Goal: Task Accomplishment & Management: Manage account settings

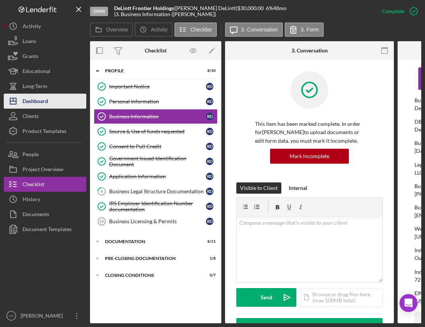
click at [43, 106] on div "Dashboard" at bounding box center [34, 102] width 25 height 17
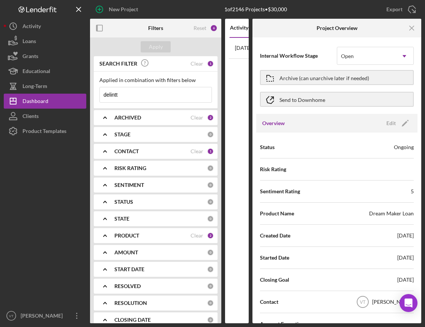
click at [175, 121] on div "ARCHIVED Clear 2" at bounding box center [163, 117] width 99 height 7
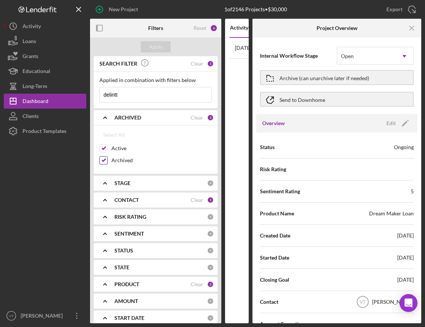
click at [102, 161] on input "Archived" at bounding box center [103, 160] width 7 height 7
checkbox input "false"
click at [160, 45] on div "Apply" at bounding box center [156, 46] width 14 height 11
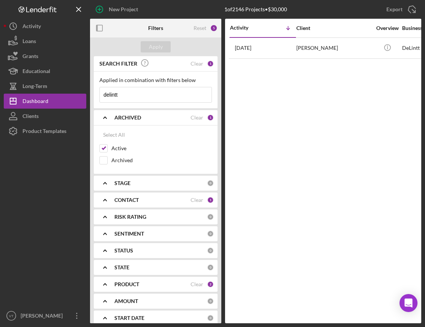
click at [128, 120] on b "ARCHIVED" at bounding box center [127, 118] width 27 height 6
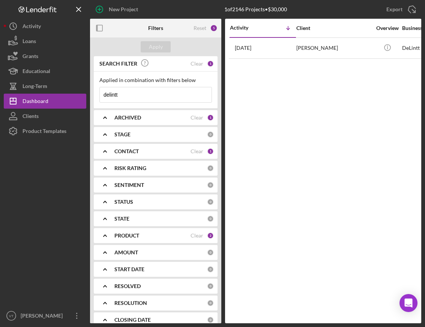
drag, startPoint x: 131, startPoint y: 97, endPoint x: 97, endPoint y: 95, distance: 33.8
click at [97, 95] on div "Applied in combination with filters below delintt Icon/Menu Close" at bounding box center [156, 90] width 124 height 37
click at [137, 151] on b "CONTACT" at bounding box center [126, 151] width 24 height 6
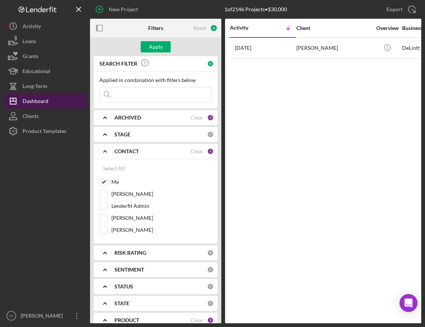
click at [49, 98] on button "Icon/Dashboard Dashboard" at bounding box center [45, 101] width 82 height 15
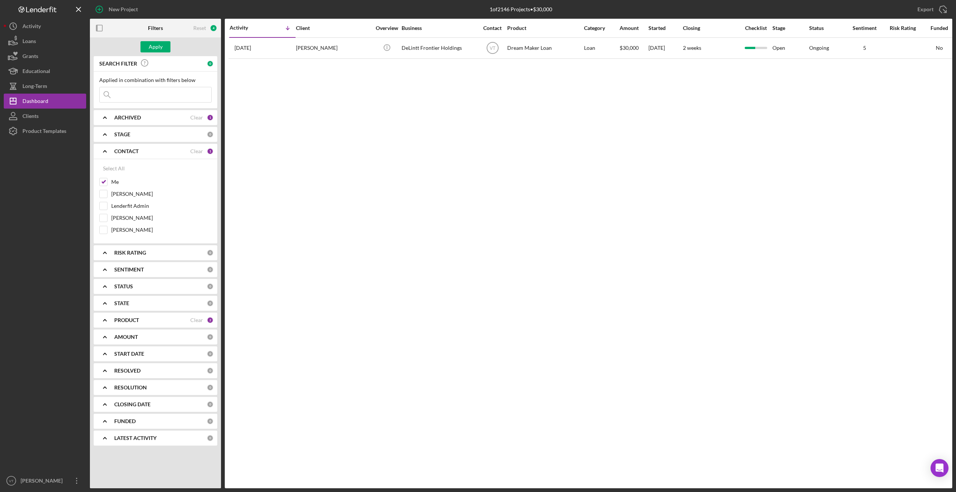
click at [108, 152] on icon "Icon/Expander" at bounding box center [105, 151] width 19 height 19
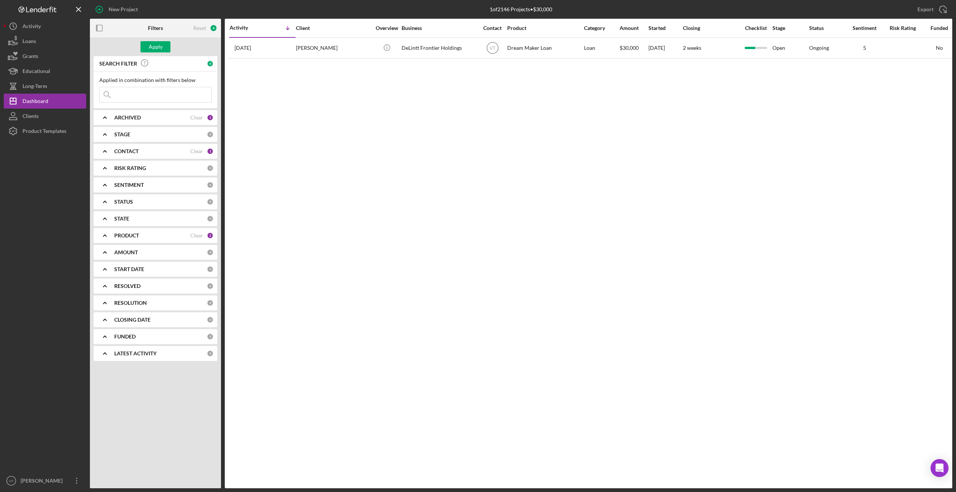
click at [107, 235] on icon "Icon/Expander" at bounding box center [105, 235] width 19 height 19
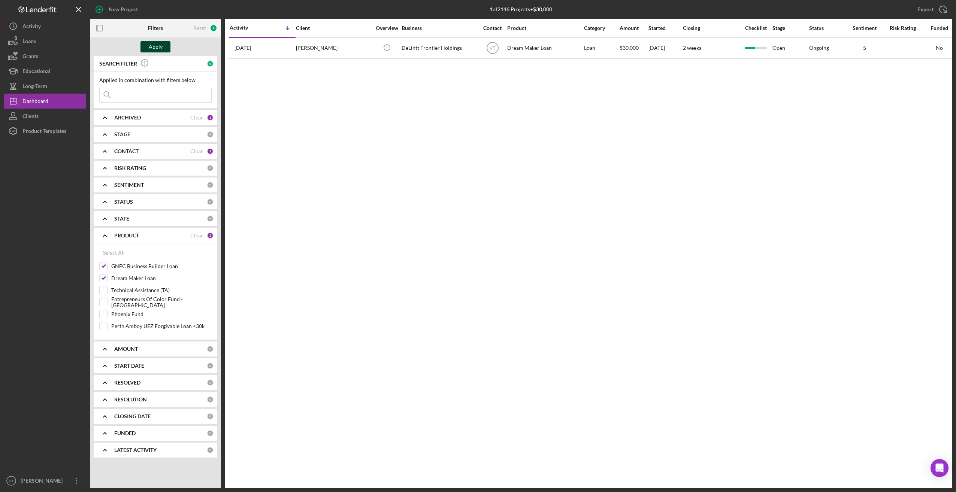
click at [161, 49] on div "Apply" at bounding box center [156, 46] width 14 height 11
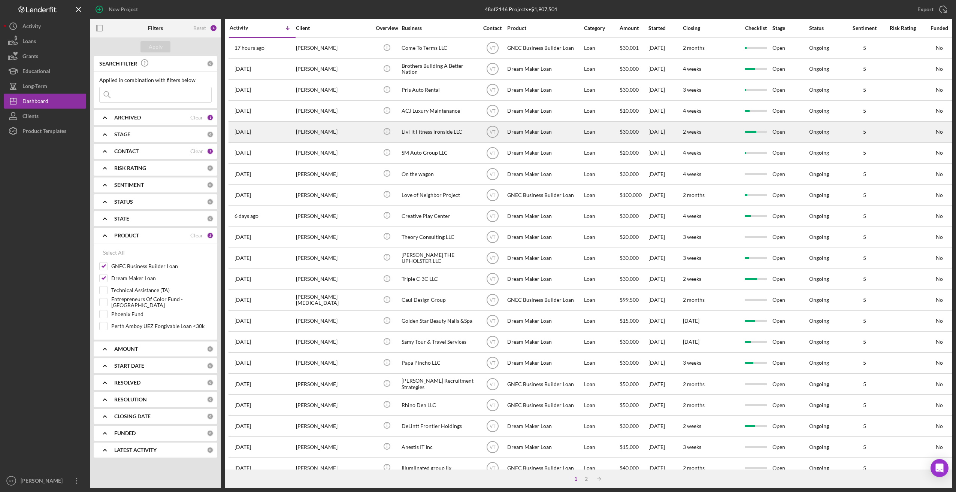
click at [360, 132] on div "[PERSON_NAME]" at bounding box center [333, 132] width 75 height 20
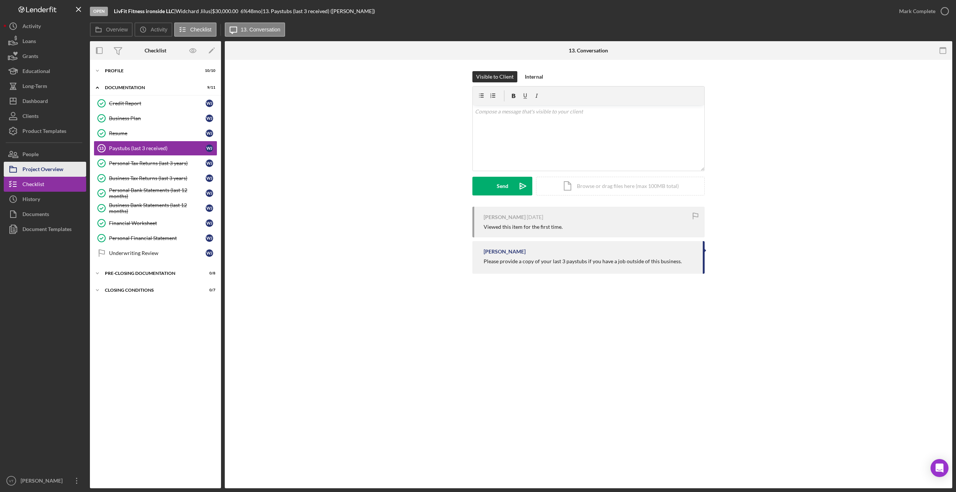
click at [45, 168] on div "Project Overview" at bounding box center [42, 170] width 41 height 17
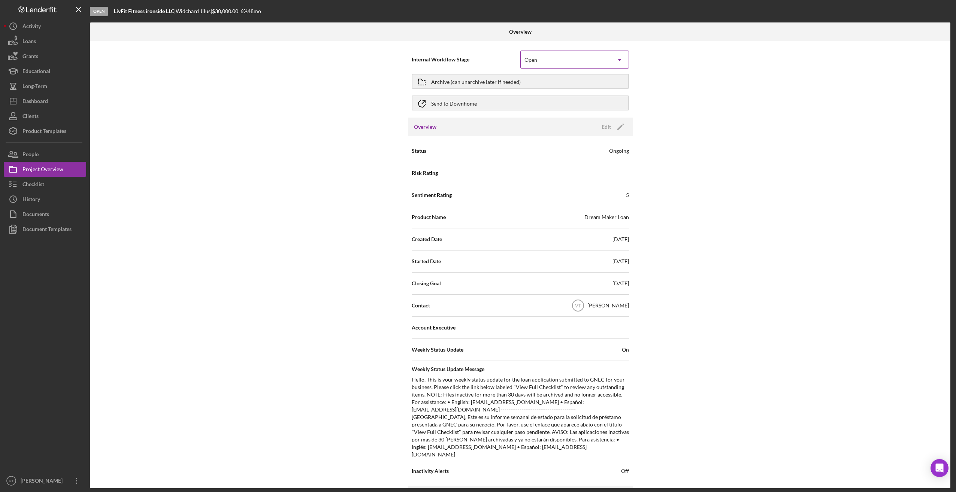
click at [424, 55] on div "Open" at bounding box center [566, 59] width 90 height 17
click at [424, 80] on div "Archive (can unarchive later if needed)" at bounding box center [476, 81] width 90 height 13
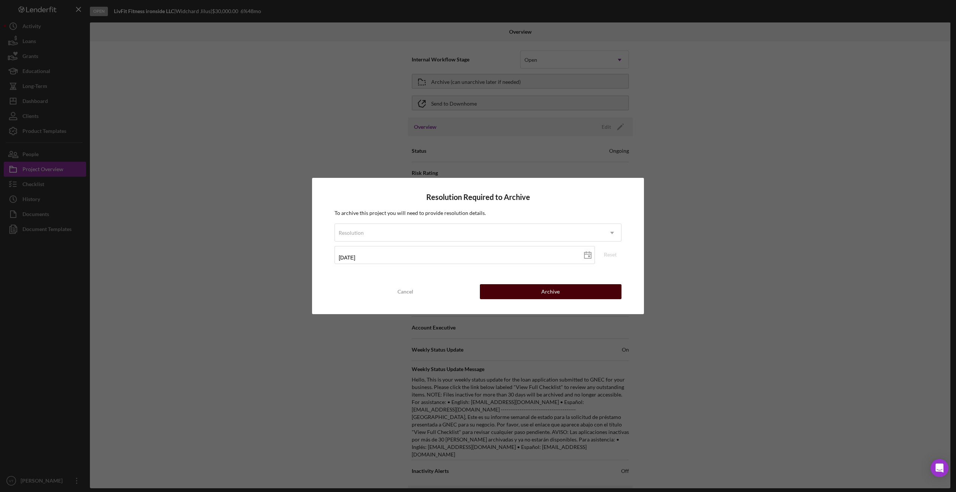
click at [424, 293] on button "Archive" at bounding box center [551, 291] width 142 height 15
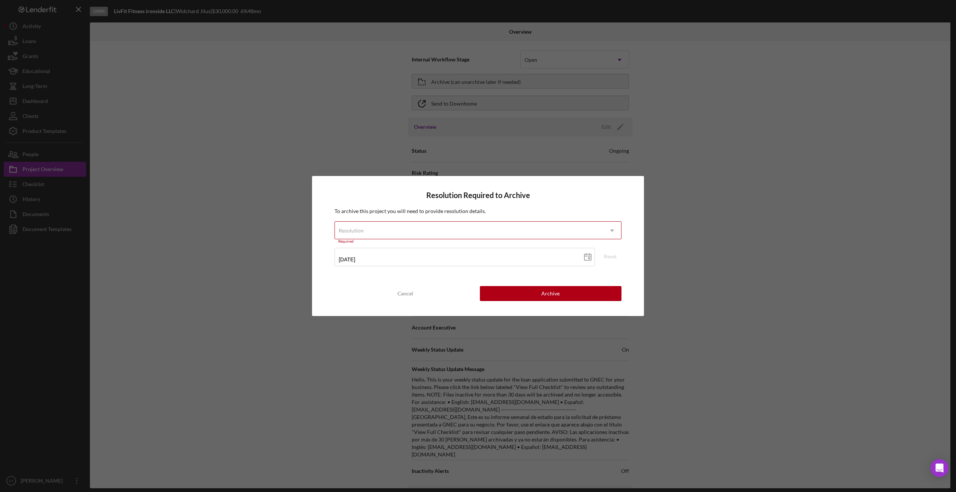
click at [424, 226] on div "Resolution" at bounding box center [469, 230] width 268 height 17
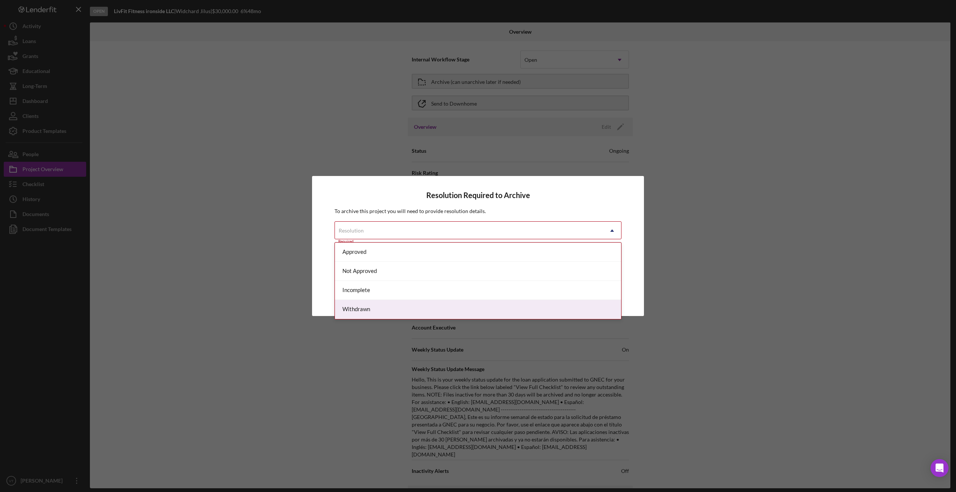
click at [395, 310] on div "Withdrawn" at bounding box center [478, 309] width 286 height 19
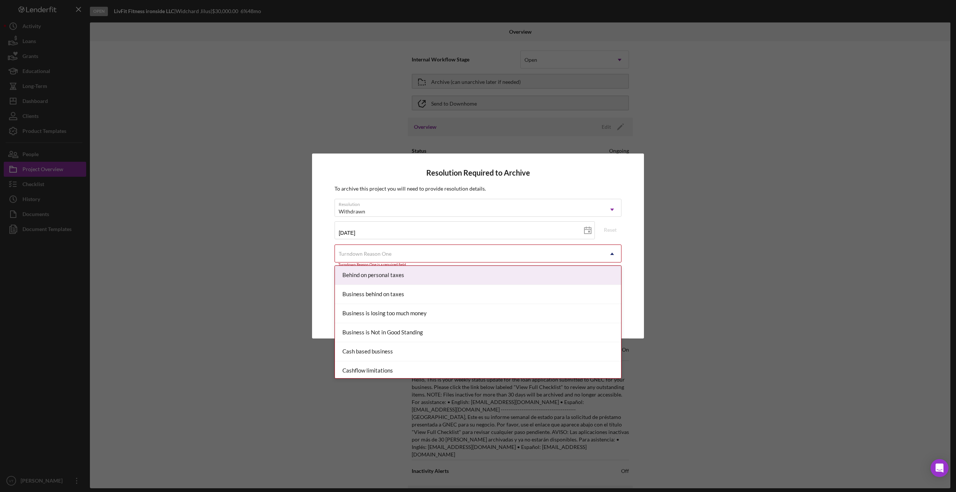
click at [424, 253] on div "Turndown Reason One" at bounding box center [469, 253] width 268 height 17
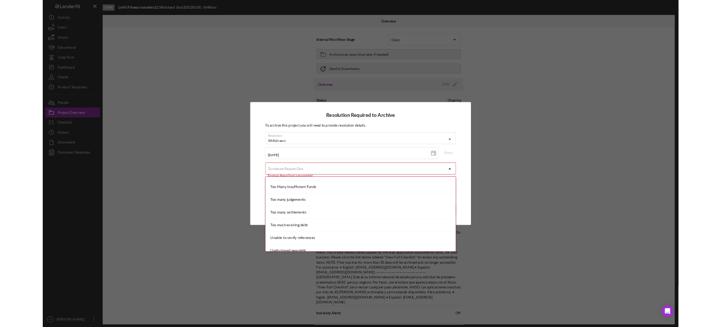
scroll to position [800, 0]
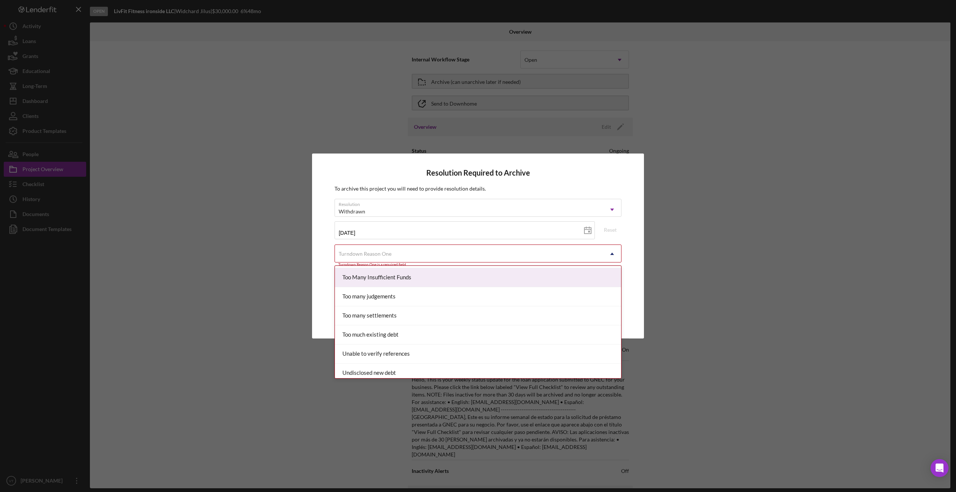
click at [395, 282] on div "Too Many Insufficient Funds" at bounding box center [478, 277] width 286 height 19
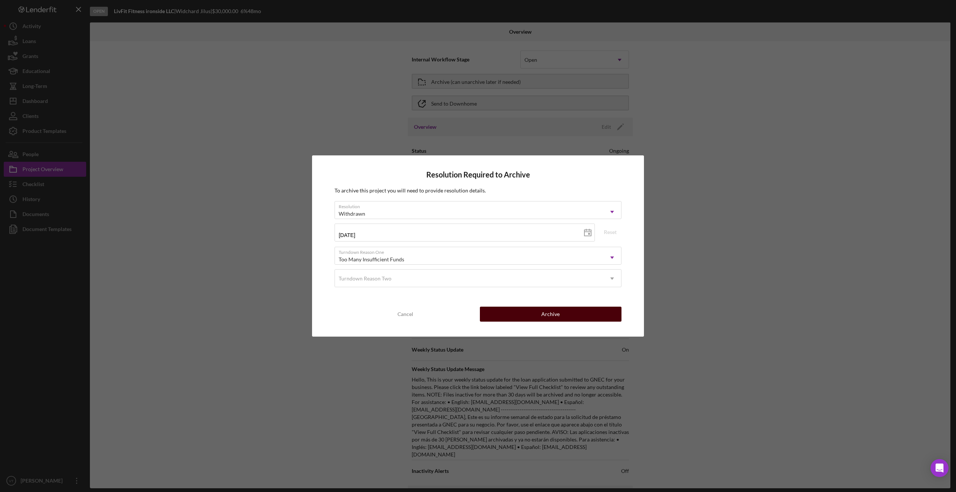
click at [424, 312] on button "Archive" at bounding box center [551, 314] width 142 height 15
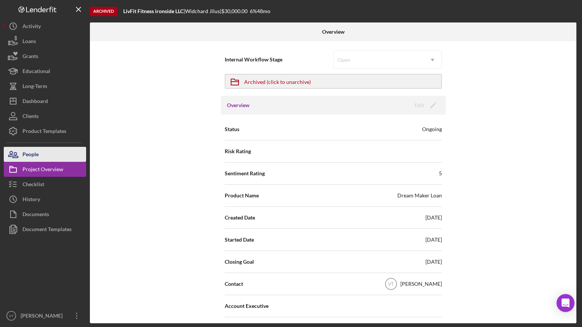
click at [36, 155] on div "People" at bounding box center [30, 155] width 16 height 17
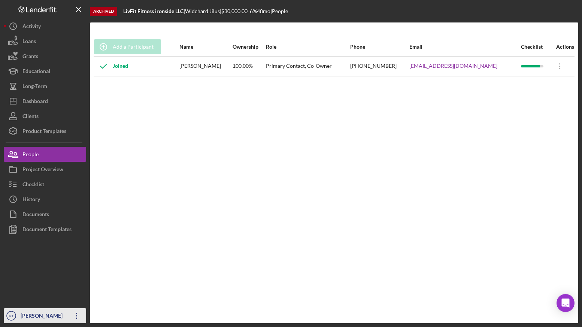
click at [61, 316] on div "[PERSON_NAME]" at bounding box center [43, 316] width 49 height 17
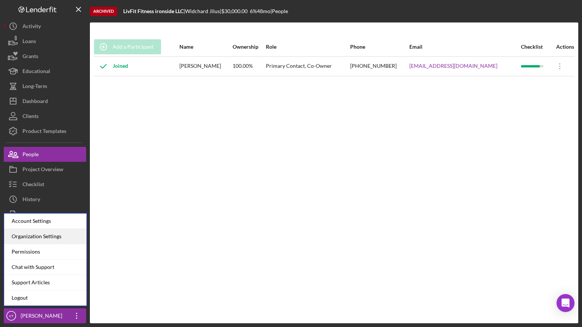
click at [47, 236] on div "Organization Settings" at bounding box center [45, 236] width 82 height 15
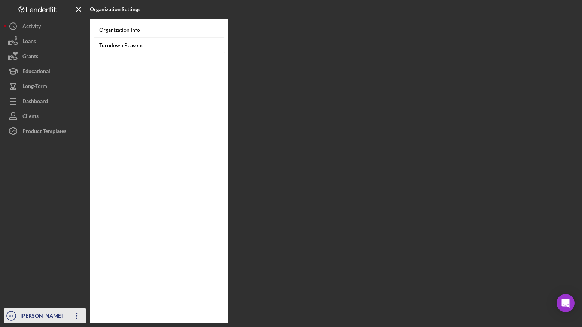
click at [73, 316] on icon "Icon/Overflow" at bounding box center [76, 316] width 19 height 19
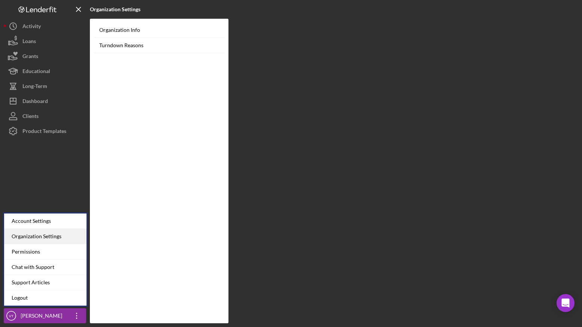
click at [57, 238] on div "Organization Settings" at bounding box center [45, 236] width 82 height 15
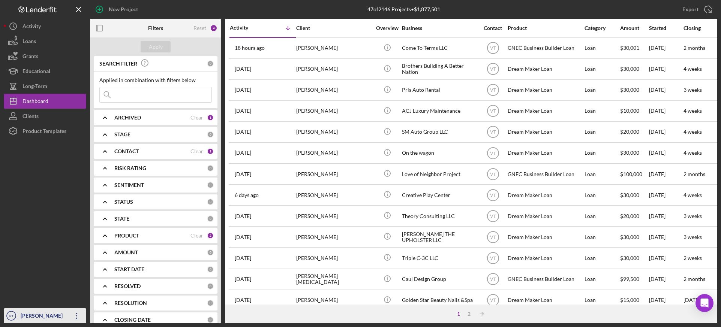
click at [33, 318] on div "[PERSON_NAME]" at bounding box center [43, 316] width 49 height 17
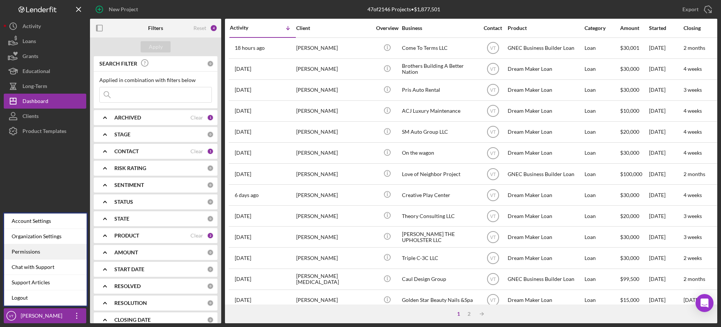
click at [40, 256] on div "Permissions" at bounding box center [45, 251] width 82 height 15
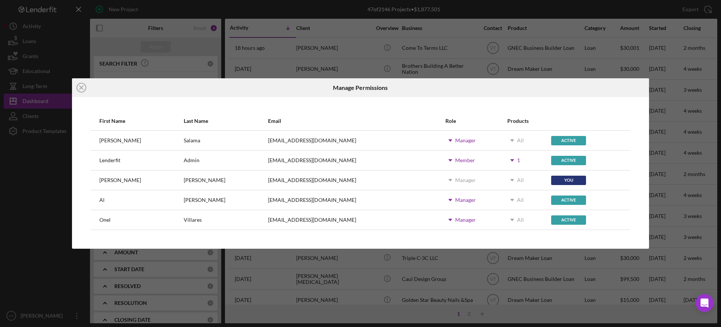
click at [502, 160] on icon "Icon/Dropdown Arrow" at bounding box center [511, 160] width 19 height 19
click at [388, 174] on div "vtanner@gnecorp.org" at bounding box center [356, 180] width 176 height 19
click at [510, 142] on use at bounding box center [512, 140] width 4 height 2
click at [79, 86] on icon "Icon/Close" at bounding box center [81, 87] width 19 height 19
